Goal: Information Seeking & Learning: Learn about a topic

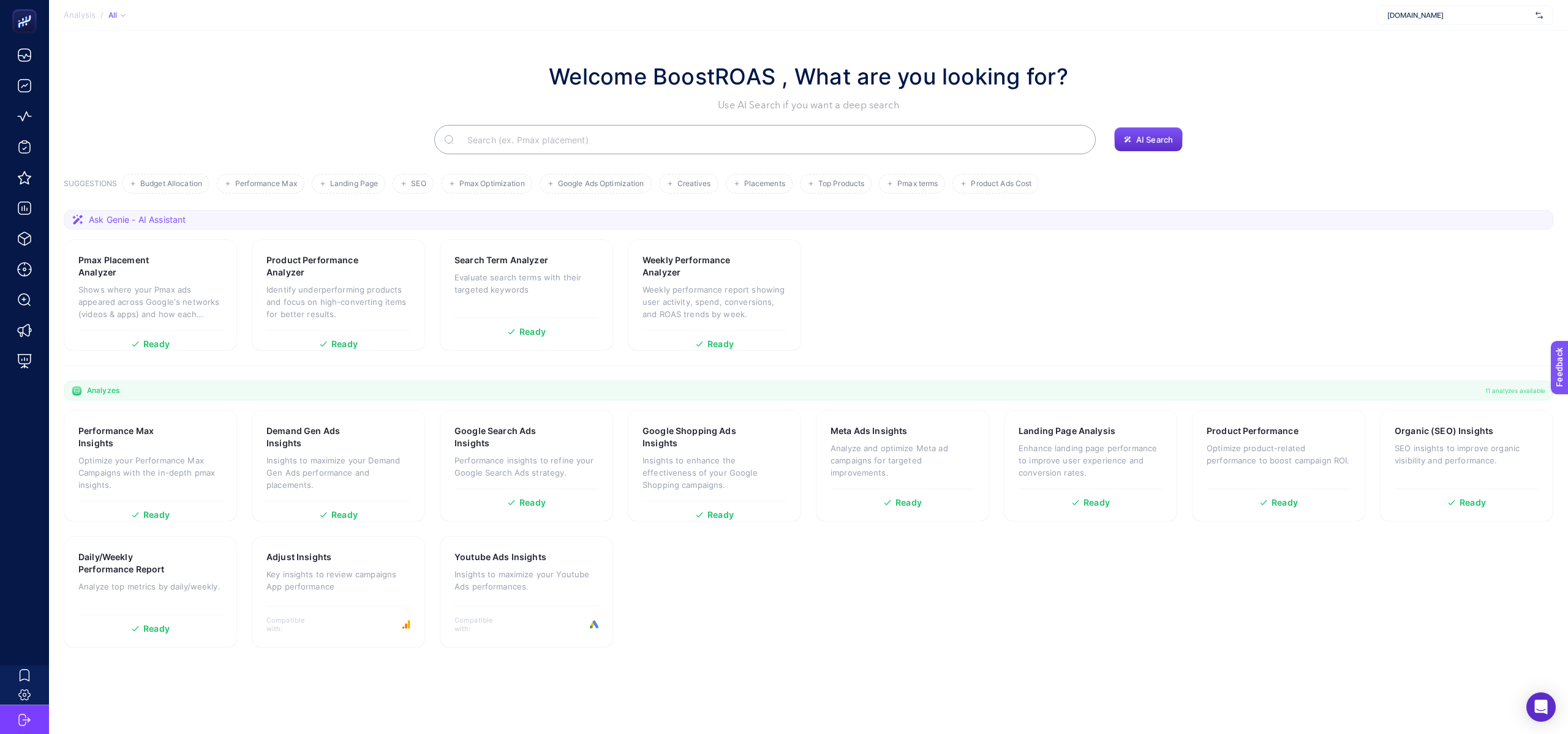
click at [1402, 18] on span "[DOMAIN_NAME]" at bounding box center [1459, 15] width 143 height 10
type input "nev"
click at [1411, 75] on span "[PERSON_NAME]" at bounding box center [1415, 79] width 55 height 10
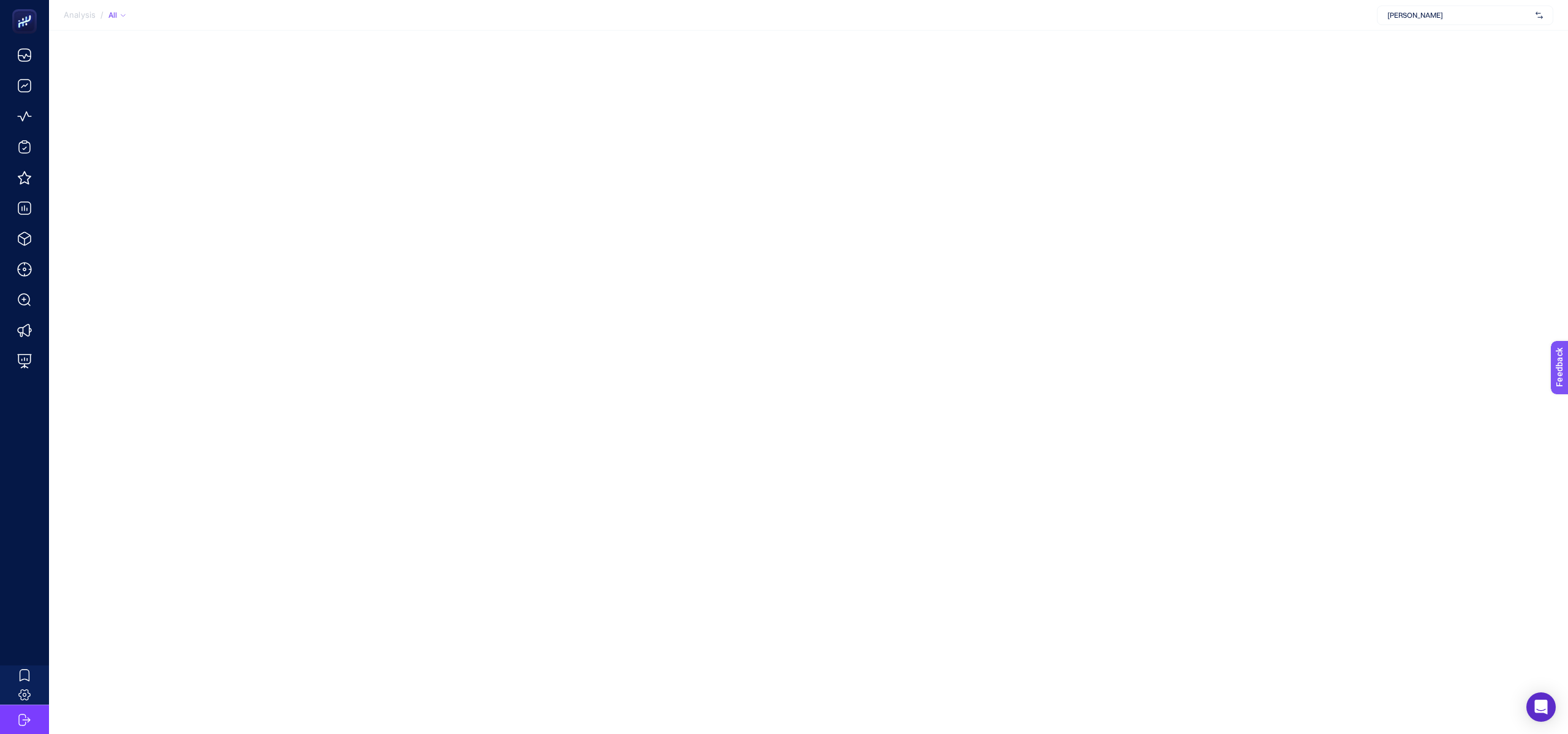
click at [1448, 13] on span "[PERSON_NAME]" at bounding box center [1459, 15] width 143 height 10
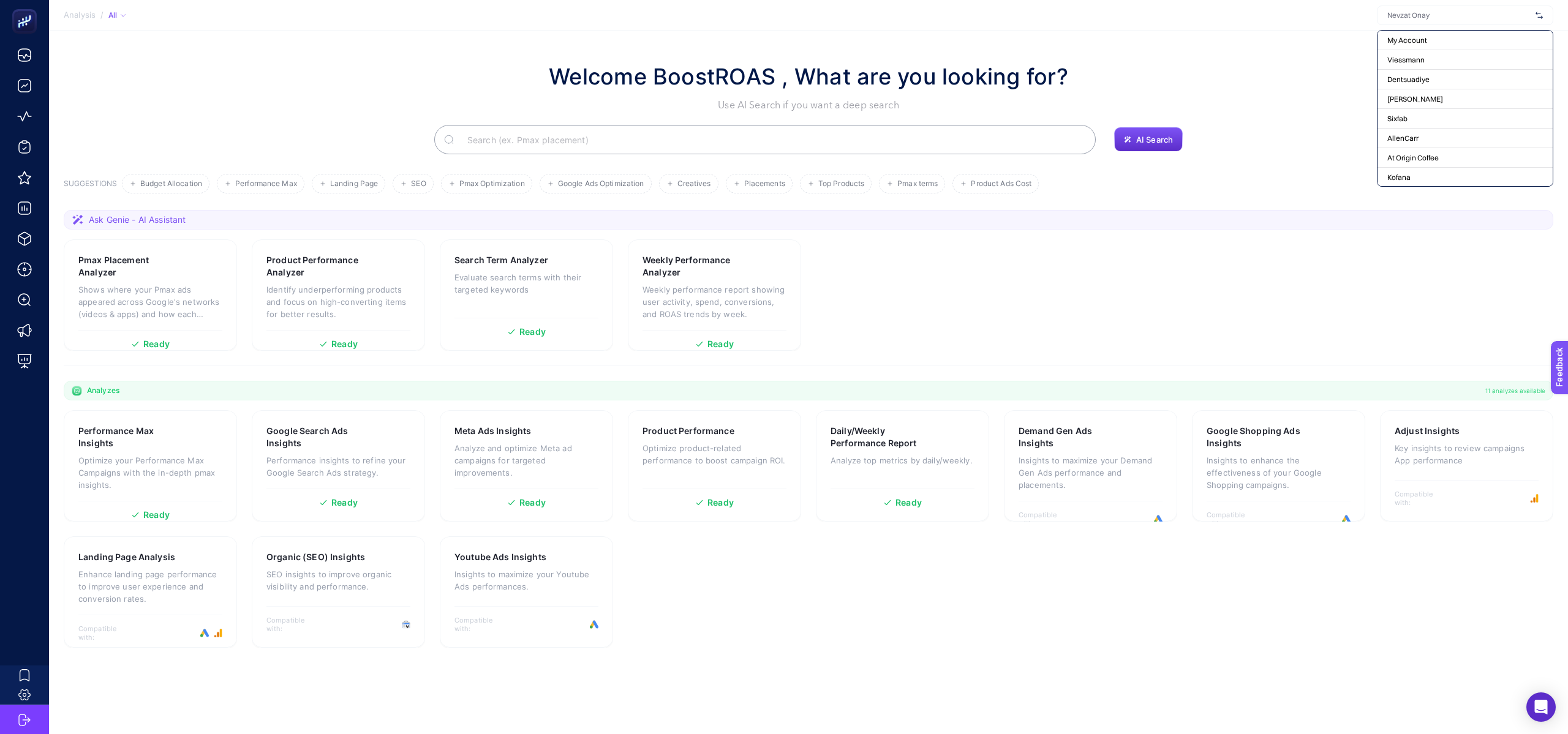
click at [384, 52] on section "Welcome BoostROAS , What are you looking for? Use AI Search if you want a deep …" at bounding box center [808, 362] width 1519 height 664
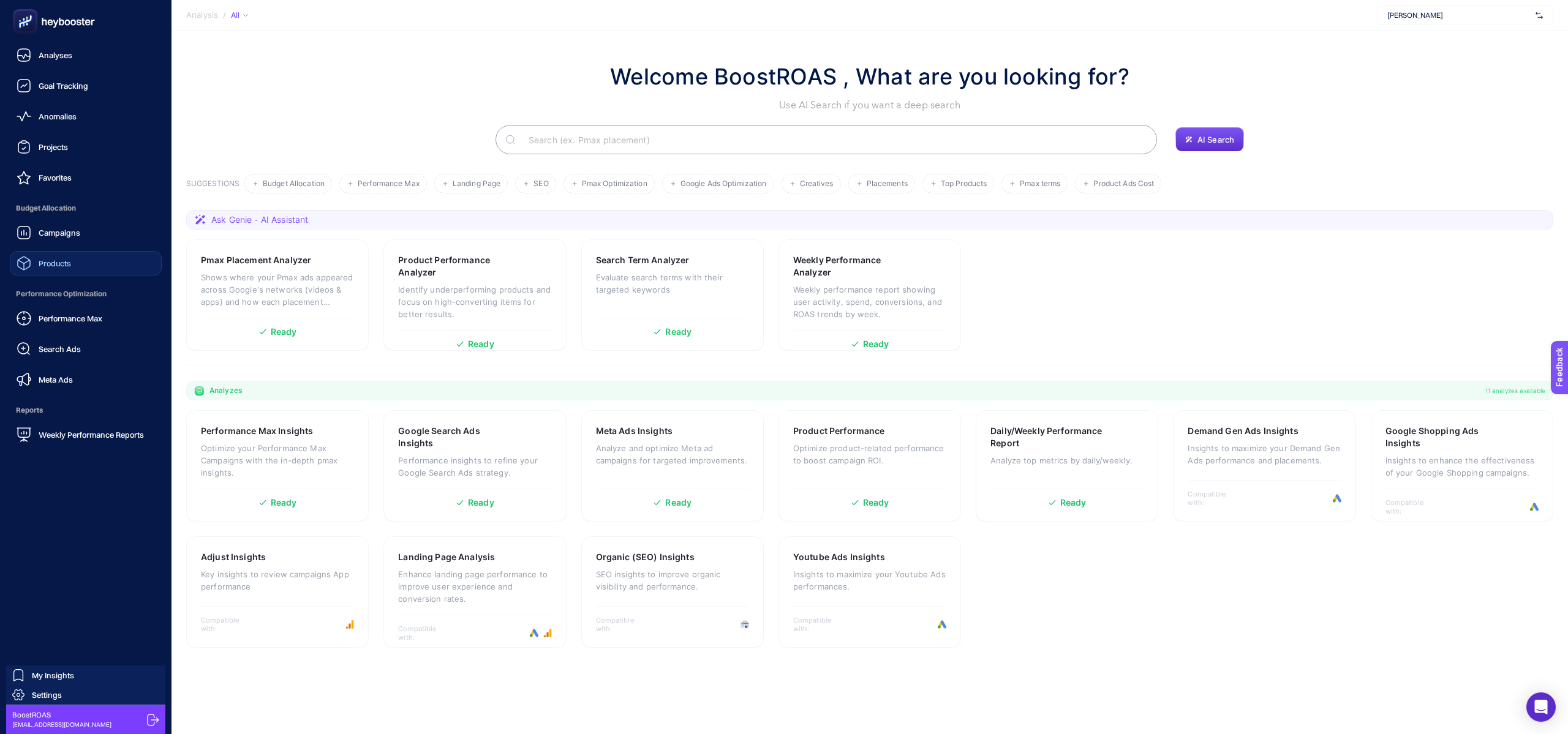
click at [72, 266] on link "Products" at bounding box center [86, 263] width 152 height 24
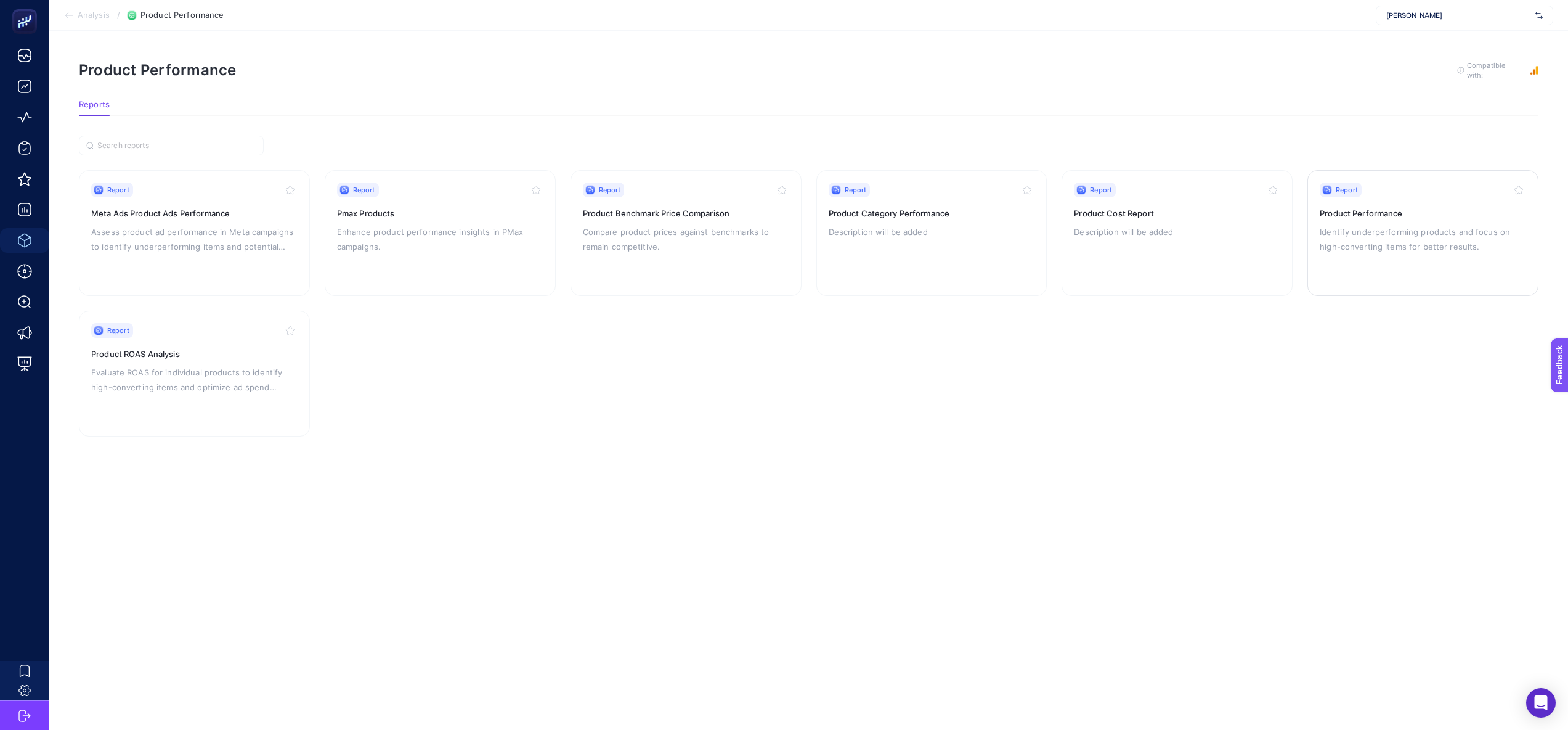
click at [1357, 235] on p "Identify underperforming products and focus on high-converting items for better…" at bounding box center [1423, 239] width 207 height 30
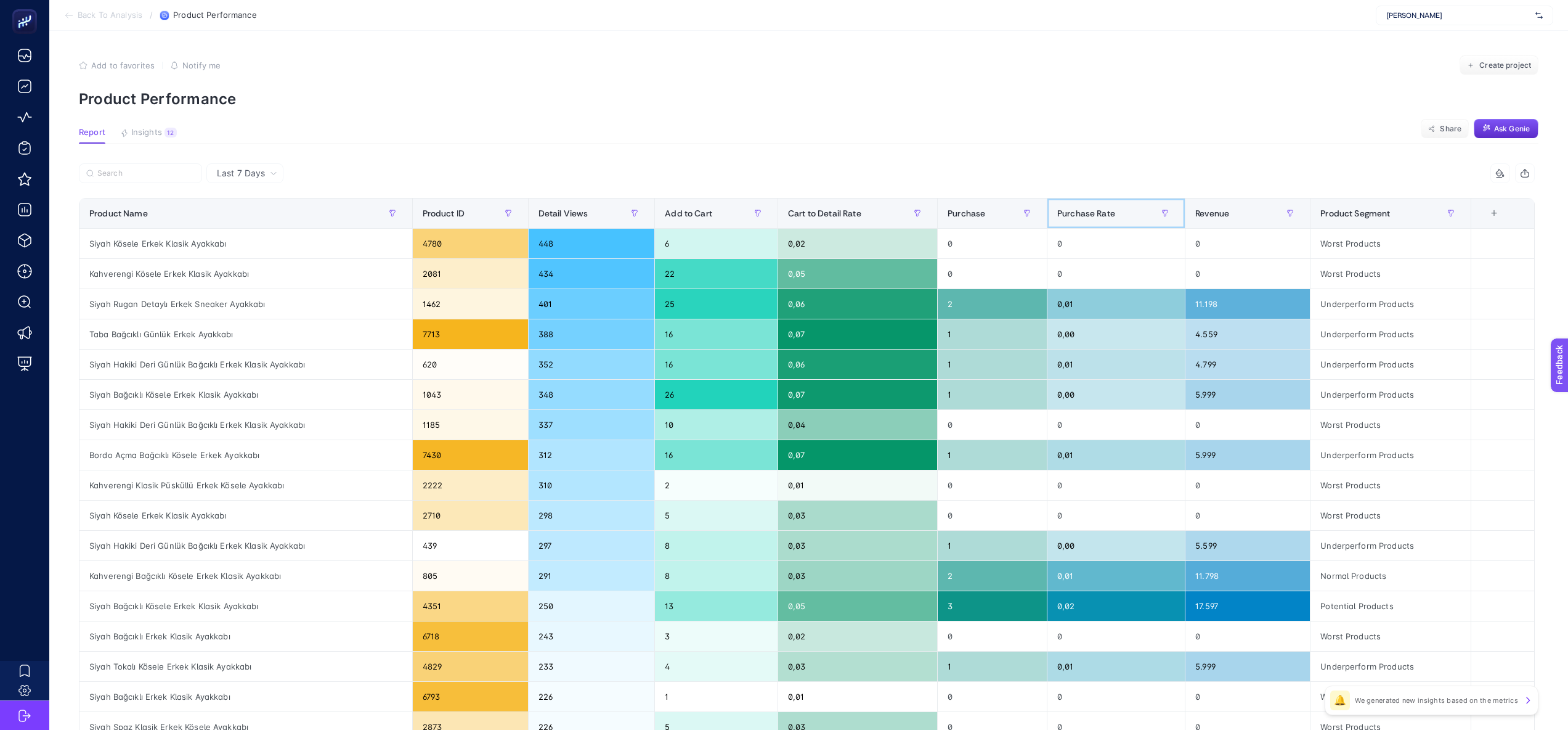
click at [1127, 213] on div "Purchase Rate" at bounding box center [1116, 213] width 118 height 20
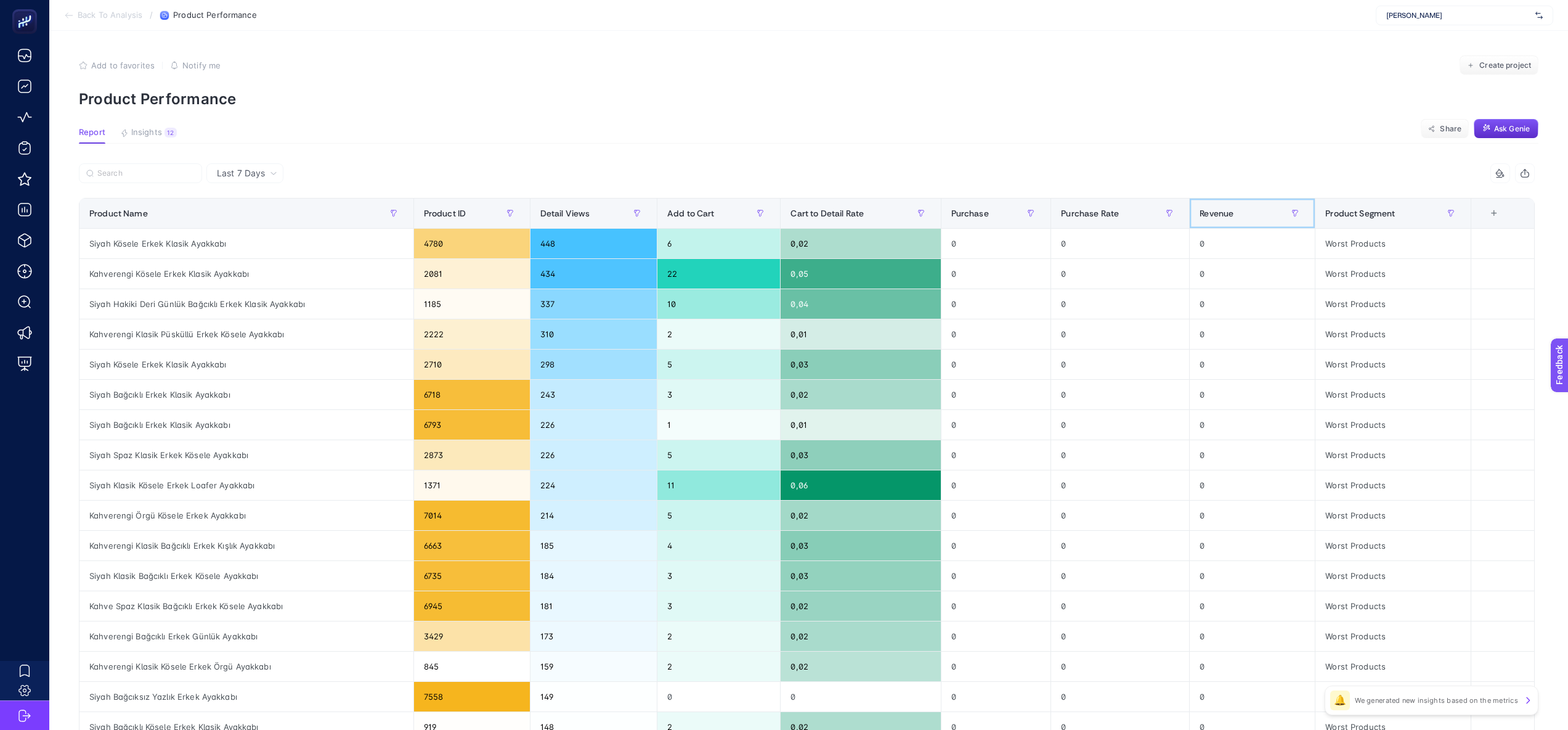
click at [1219, 215] on span "Revenue" at bounding box center [1217, 213] width 34 height 10
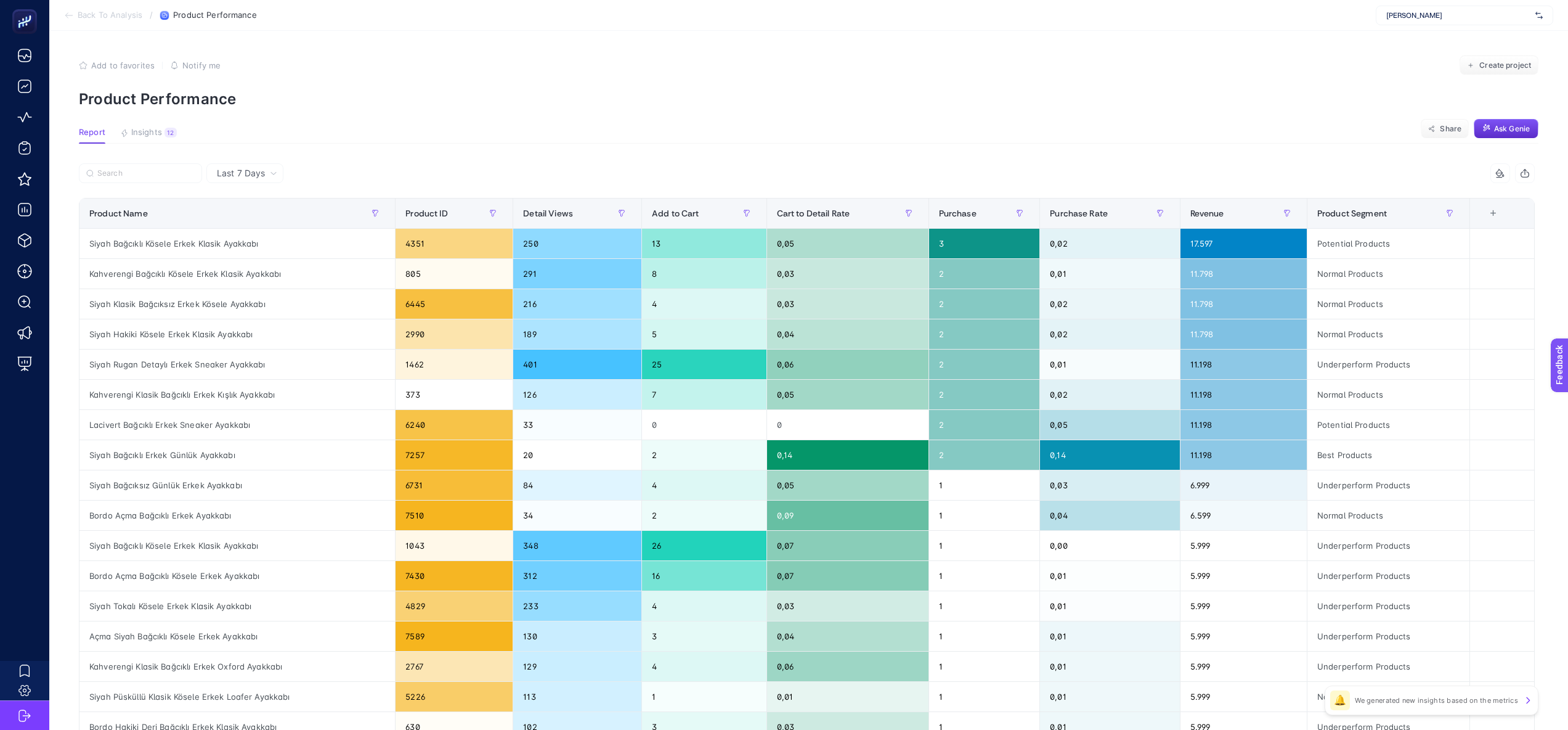
click at [754, 132] on section "Report Insights 12 We generated new insights based on the metrics Share Ask Gen…" at bounding box center [809, 136] width 1460 height 16
click at [1496, 208] on div "+" at bounding box center [1493, 213] width 23 height 10
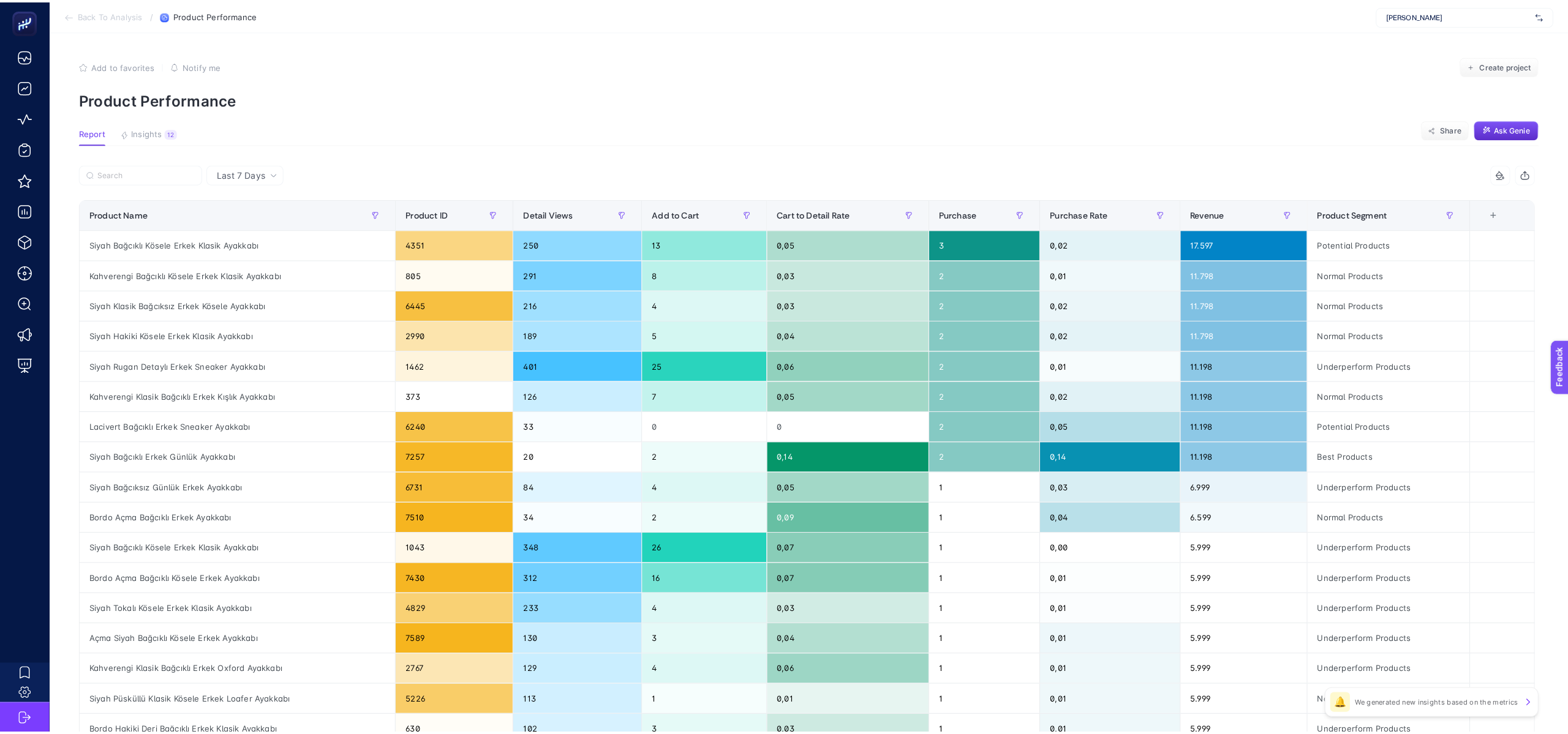
scroll to position [9, 60]
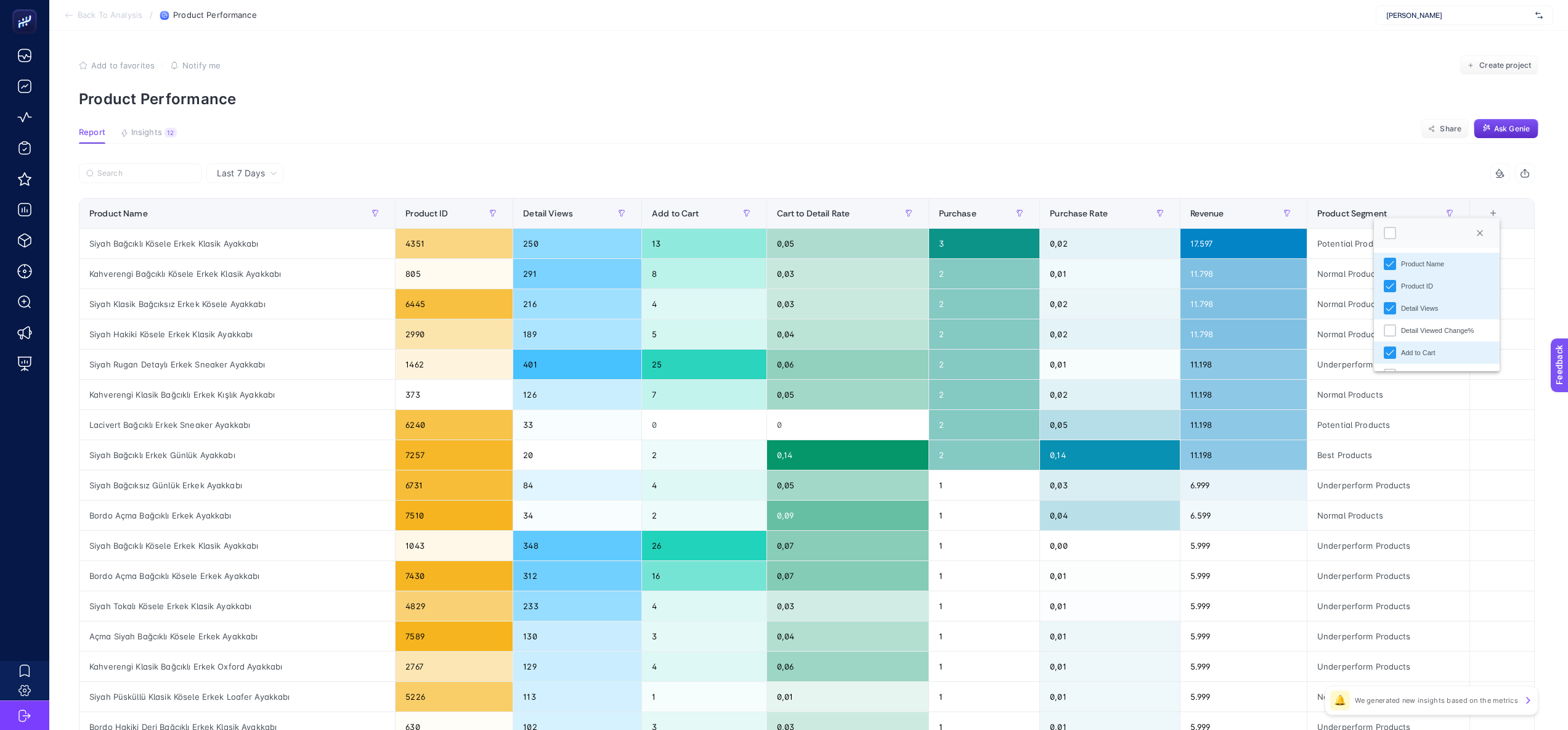
click at [1389, 293] on li "Product ID" at bounding box center [1436, 286] width 126 height 22
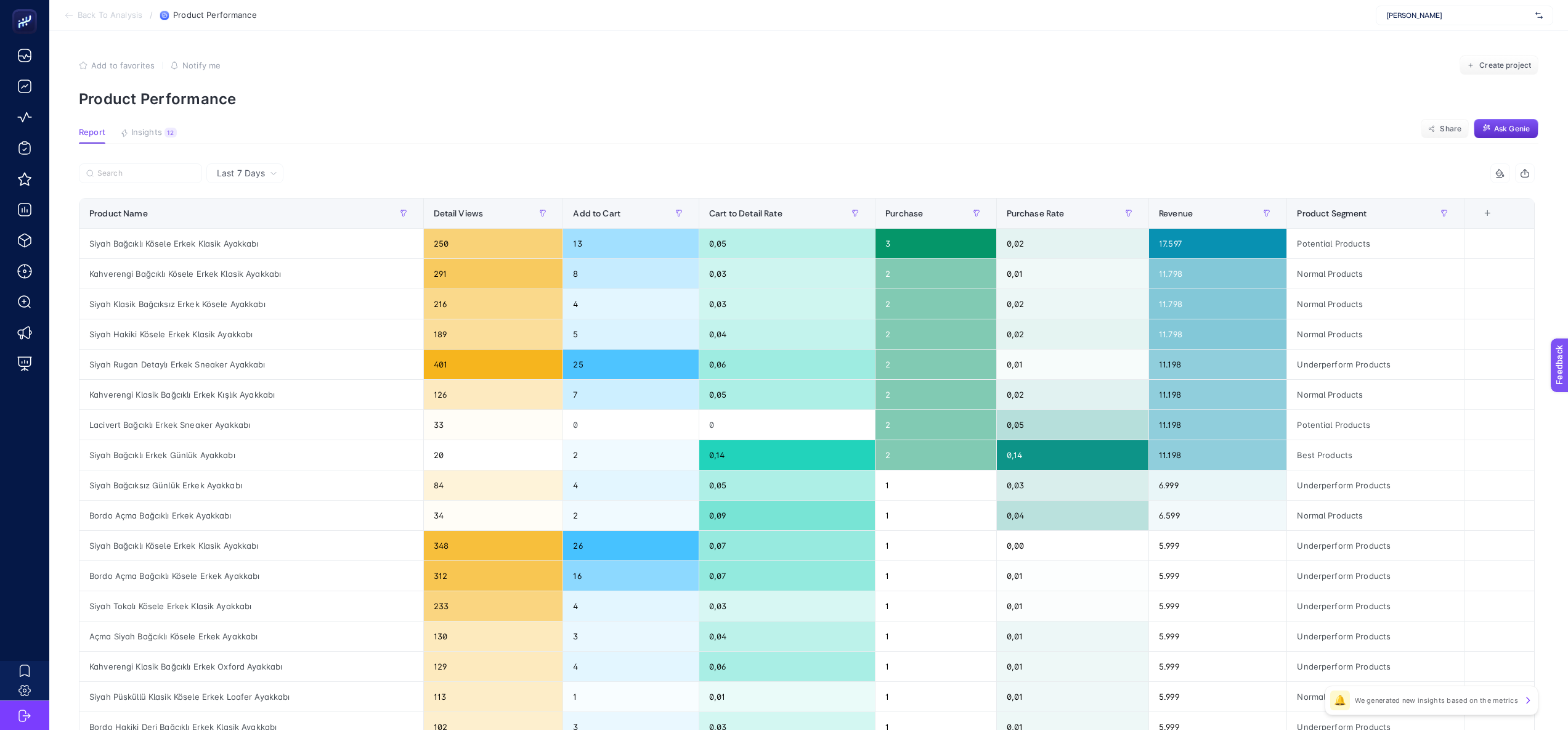
click at [1116, 154] on article "Add to favorites false Notify me Create project Product Performance Report Insi…" at bounding box center [809, 513] width 1519 height 964
click at [486, 96] on p "Product Performance" at bounding box center [809, 98] width 1460 height 18
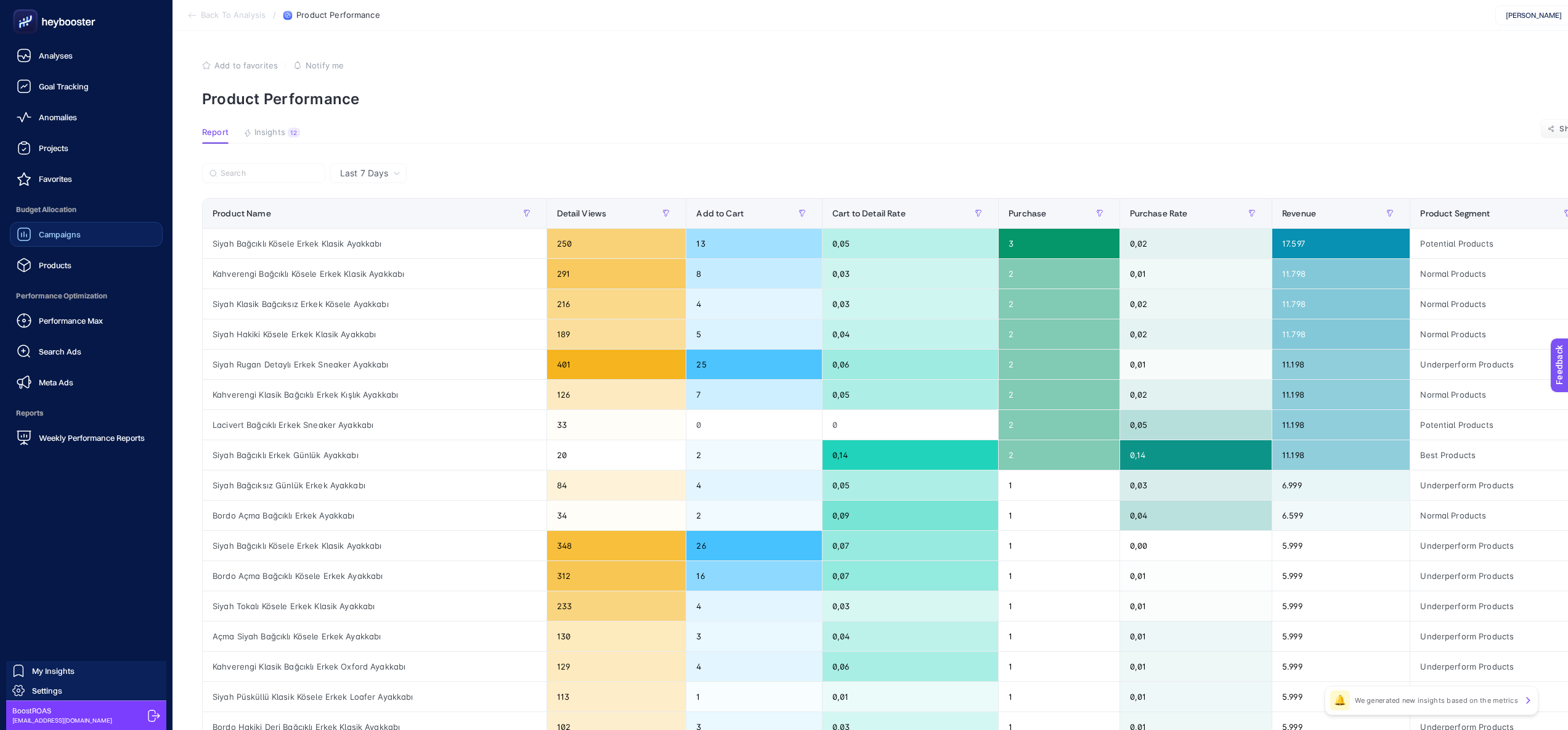
click at [59, 227] on div "Campaigns" at bounding box center [49, 234] width 64 height 15
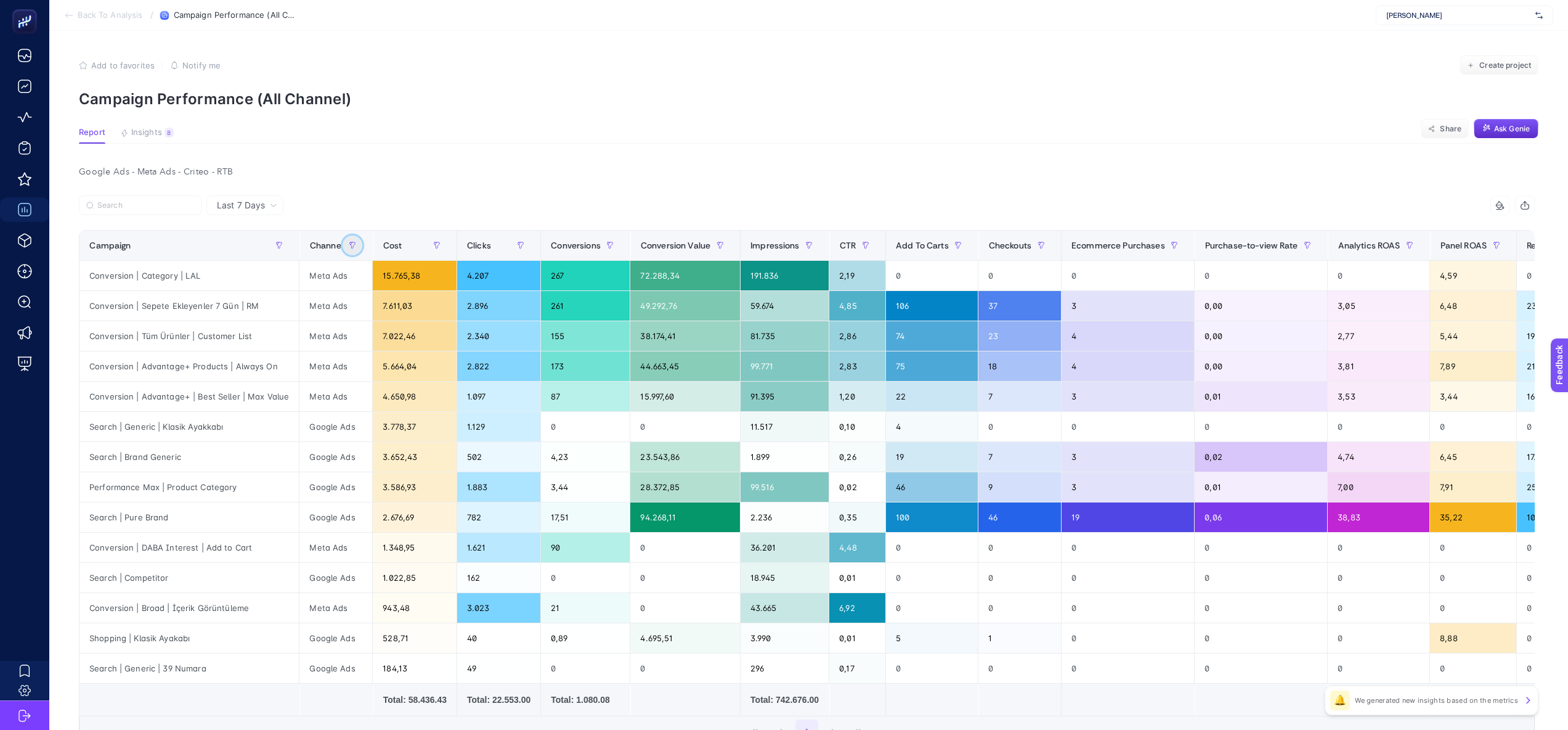
click at [348, 237] on button "button" at bounding box center [353, 245] width 20 height 20
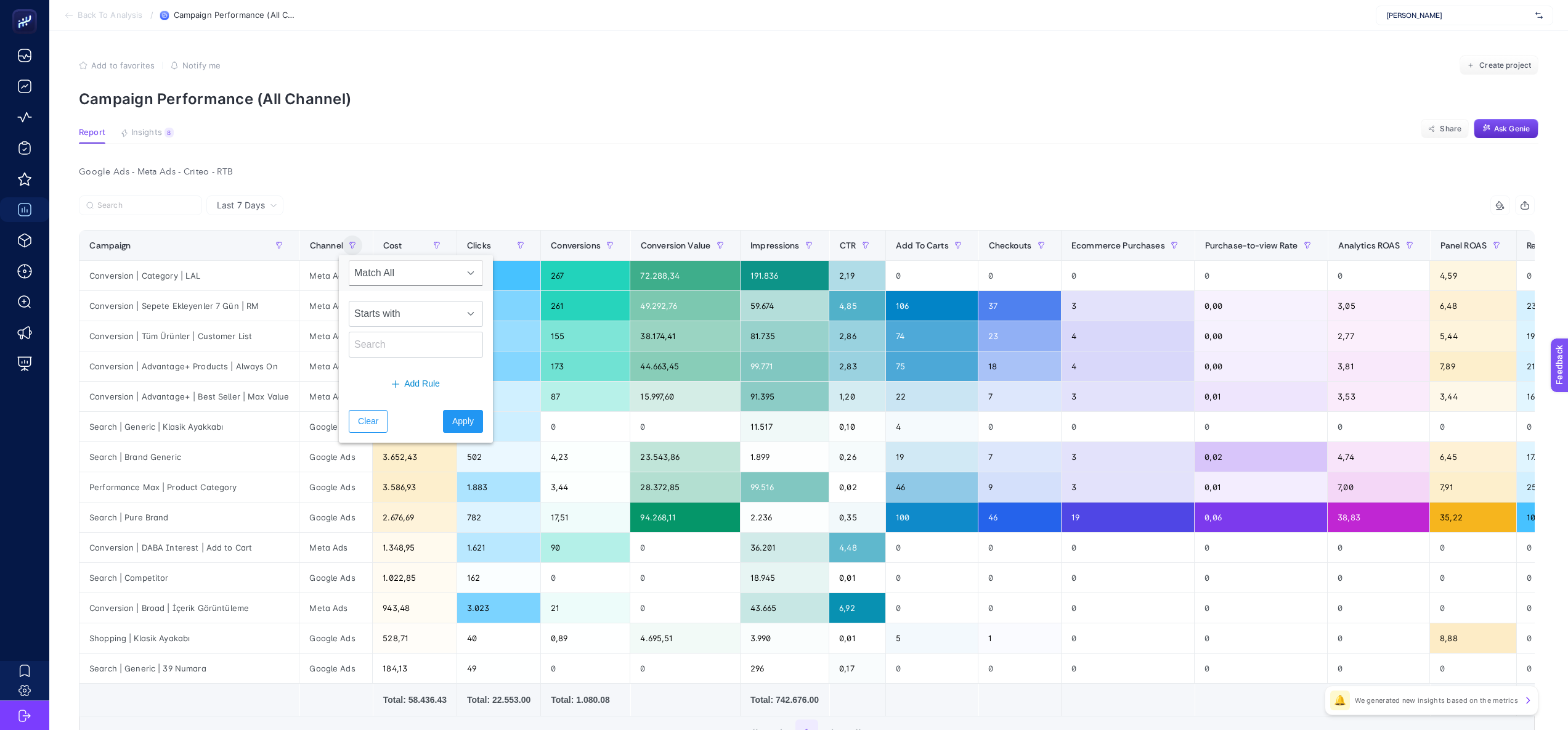
click at [381, 330] on div "Starts with" at bounding box center [416, 329] width 154 height 76
click at [384, 336] on input "text" at bounding box center [416, 344] width 134 height 26
type input "google"
click at [457, 417] on span "Apply" at bounding box center [463, 421] width 21 height 13
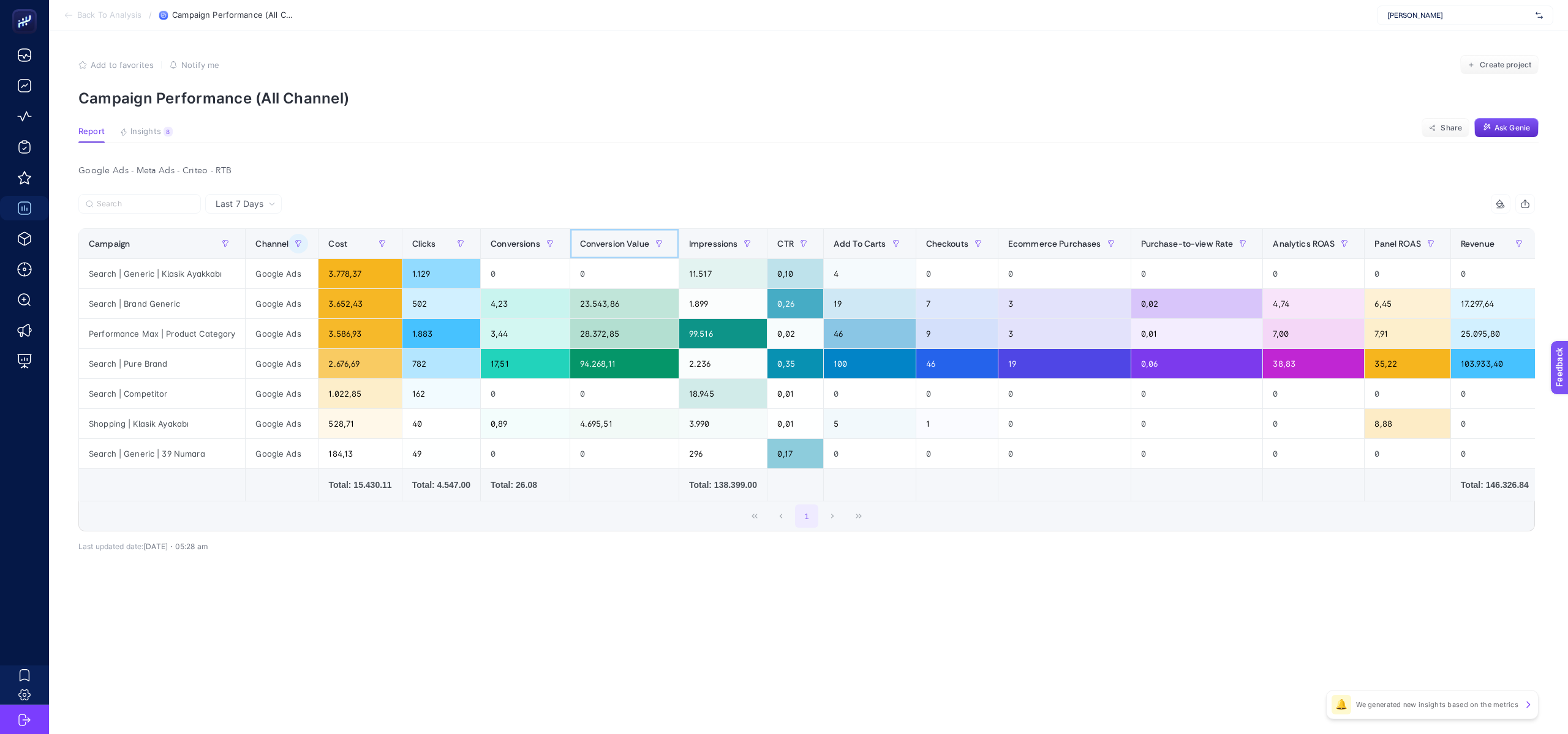
click at [635, 240] on span "Conversion Value" at bounding box center [614, 244] width 69 height 10
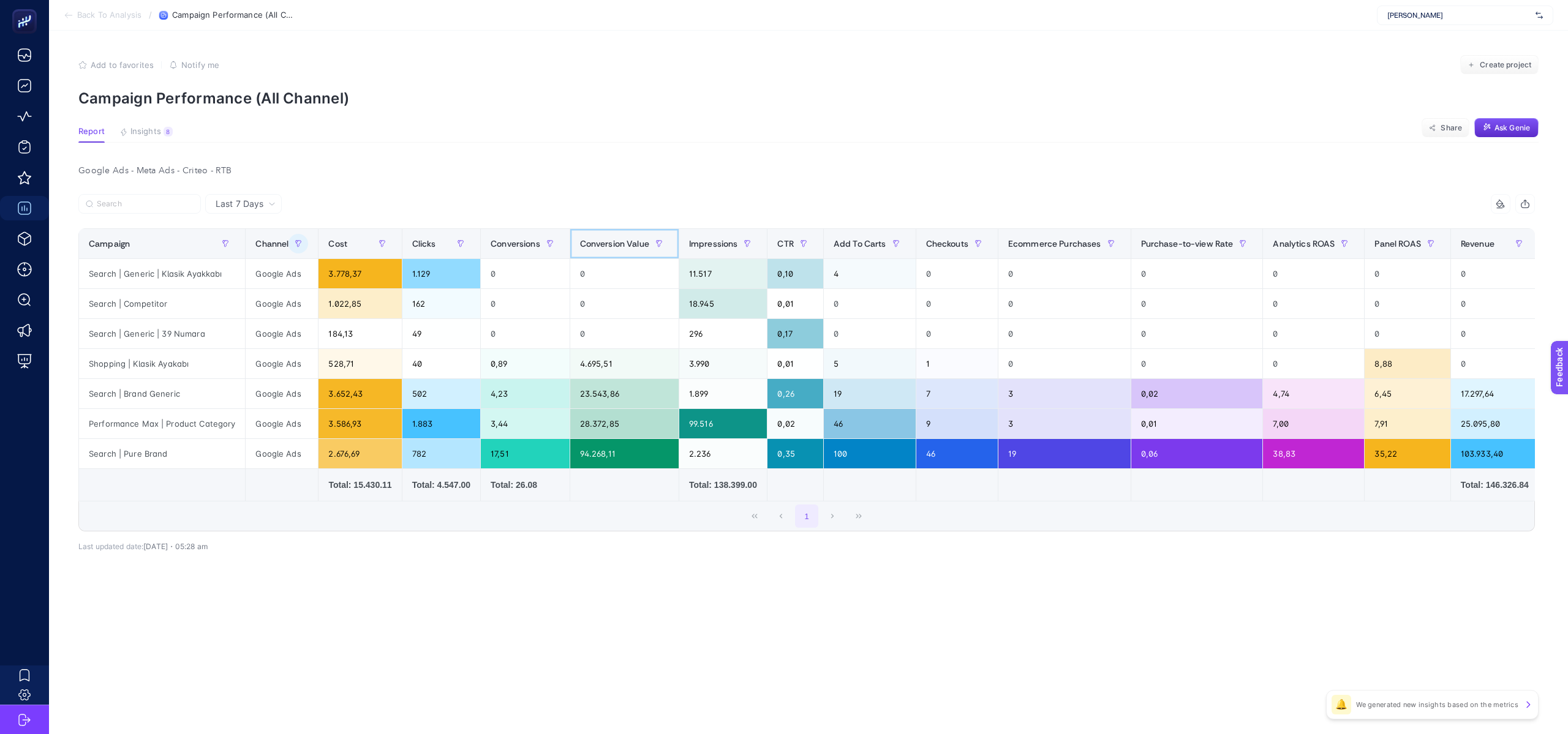
click at [635, 240] on span "Conversion Value" at bounding box center [614, 244] width 69 height 10
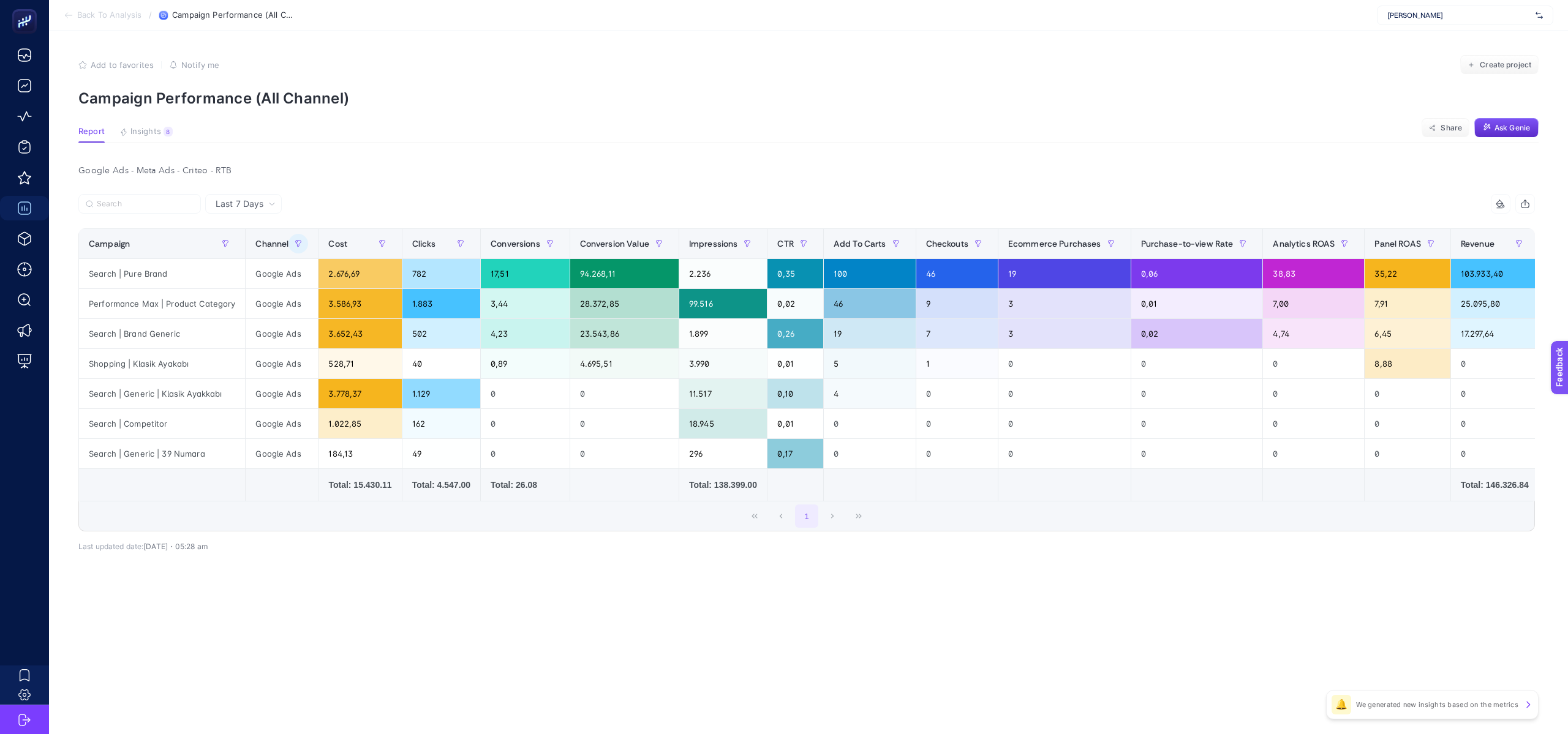
click at [696, 566] on div "14 items selected Campaign Channel Cost Clicks Conversions Conversion Value Imp…" at bounding box center [806, 389] width 1456 height 352
click at [1221, 199] on div "14 items selected" at bounding box center [1170, 204] width 729 height 20
